Goal: Information Seeking & Learning: Learn about a topic

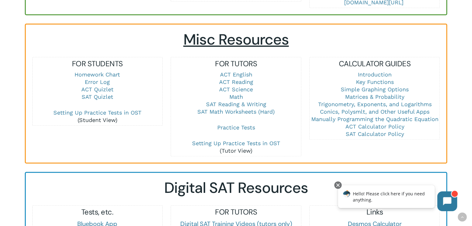
scroll to position [346, 0]
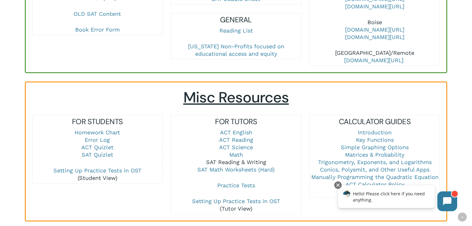
click at [239, 163] on link "SAT Reading & Writing" at bounding box center [236, 162] width 60 height 7
click at [238, 162] on link "SAT Reading & Writing" at bounding box center [236, 162] width 60 height 7
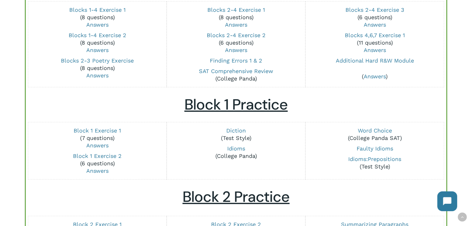
scroll to position [109, 0]
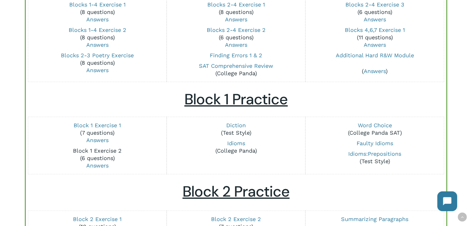
click at [112, 149] on link "Block 1 Exercise 2" at bounding box center [97, 151] width 49 height 7
